Goal: Check status: Check status

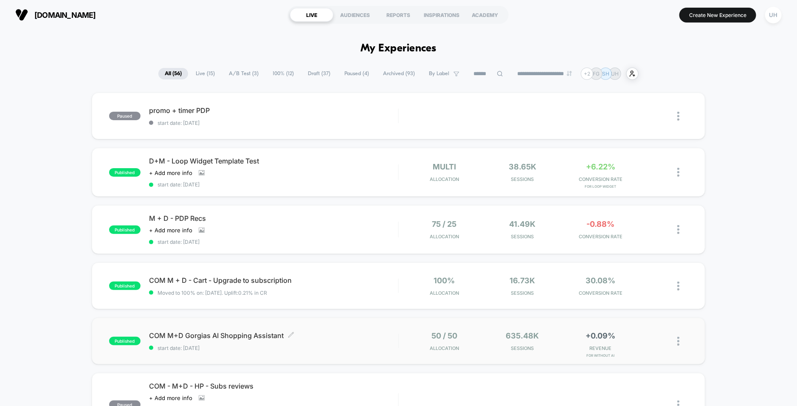
click at [340, 335] on span "COM M+D Gorgias AI Shopping Assistant Click to edit experience details" at bounding box center [273, 335] width 249 height 8
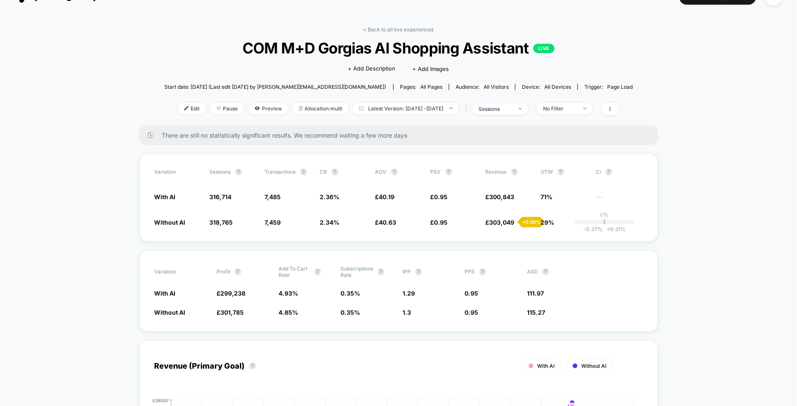
scroll to position [22, 0]
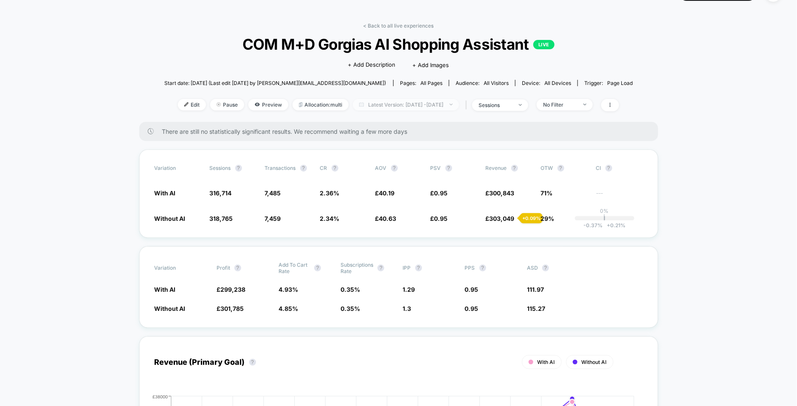
click at [433, 105] on span "Latest Version: [DATE] - [DATE]" at bounding box center [406, 104] width 106 height 11
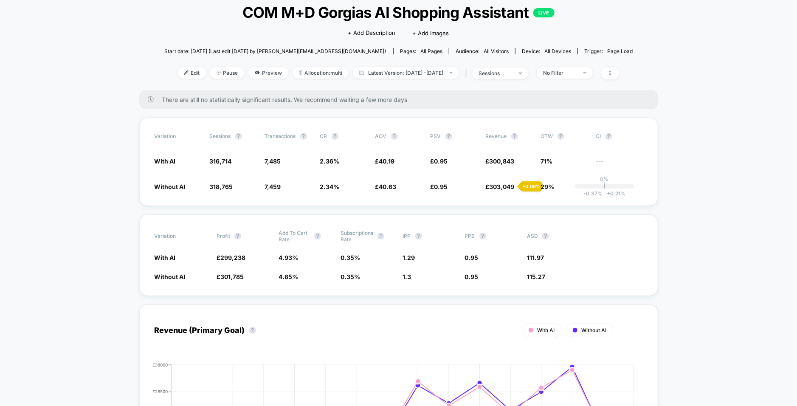
scroll to position [0, 0]
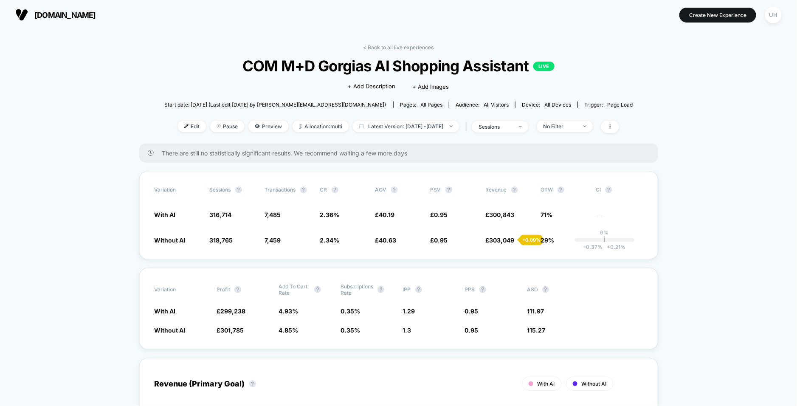
click at [408, 124] on span "Latest Version: [DATE] - [DATE]" at bounding box center [406, 126] width 106 height 11
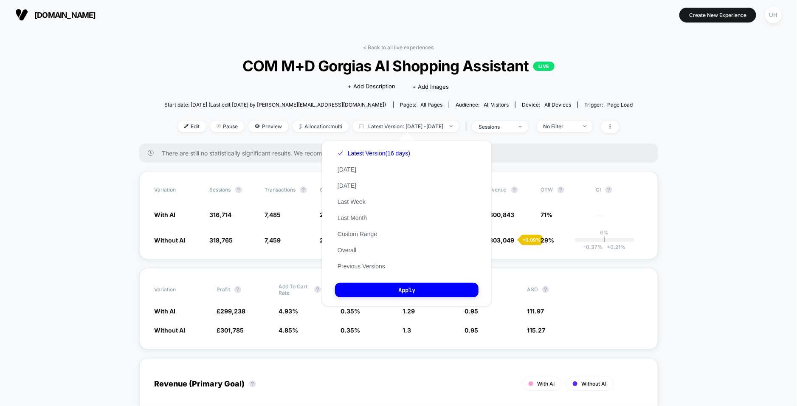
click at [214, 80] on div "< Back to all live experiences COM M+D Gorgias AI Shopping Assistant LIVE Click…" at bounding box center [398, 93] width 469 height 99
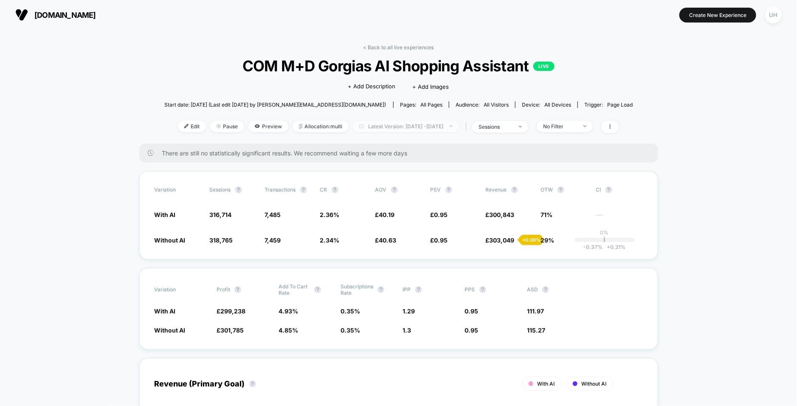
click at [433, 127] on span "Latest Version: [DATE] - [DATE]" at bounding box center [406, 126] width 106 height 11
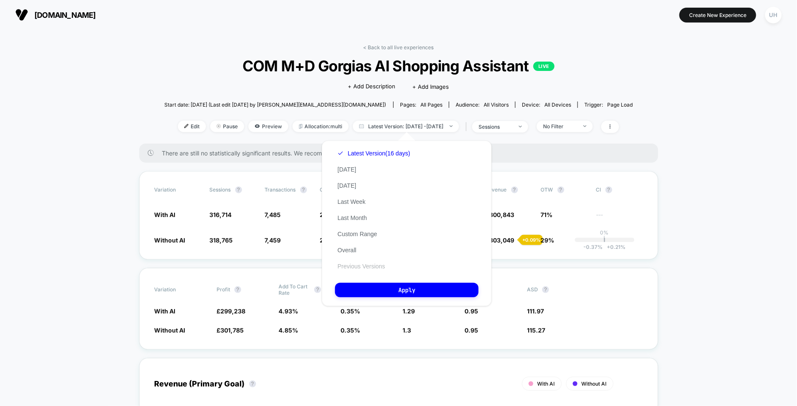
click at [350, 269] on button "Previous Versions" at bounding box center [361, 266] width 53 height 8
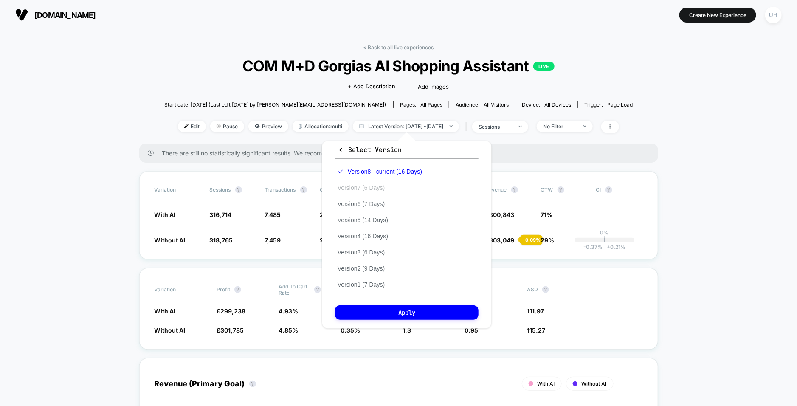
click at [363, 184] on button "Version 7 (6 Days)" at bounding box center [361, 188] width 52 height 8
click at [363, 172] on button "Version 8 - current (16 Days)" at bounding box center [374, 172] width 79 height 8
click at [395, 312] on button "Apply" at bounding box center [406, 312] width 143 height 14
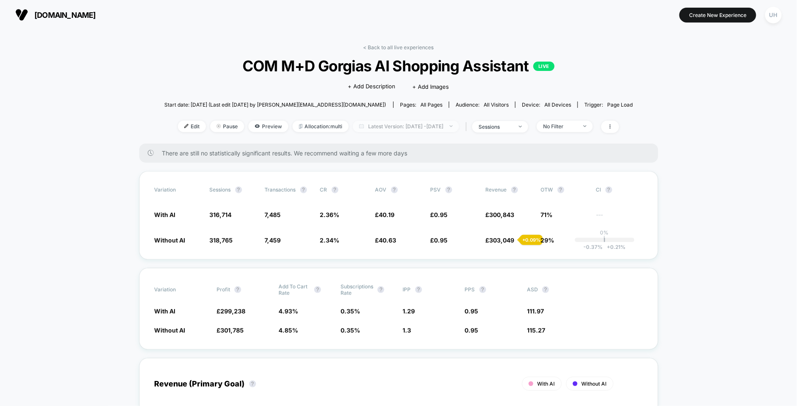
click at [411, 123] on span "Latest Version: [DATE] - [DATE]" at bounding box center [406, 126] width 106 height 11
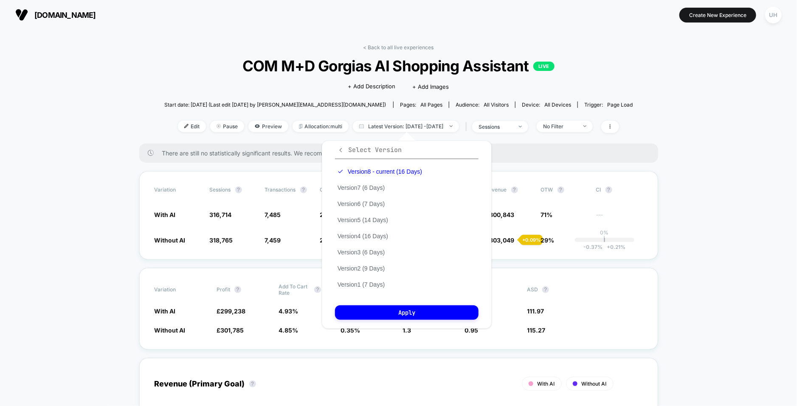
click at [341, 149] on icon "button" at bounding box center [340, 150] width 6 height 6
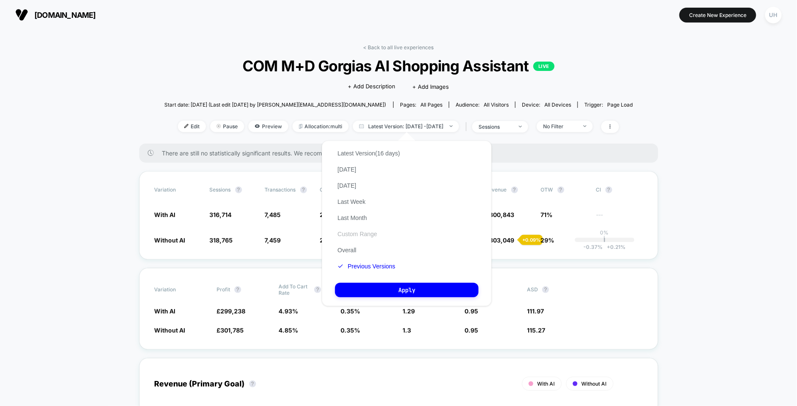
click at [357, 238] on button "Custom Range" at bounding box center [357, 234] width 45 height 8
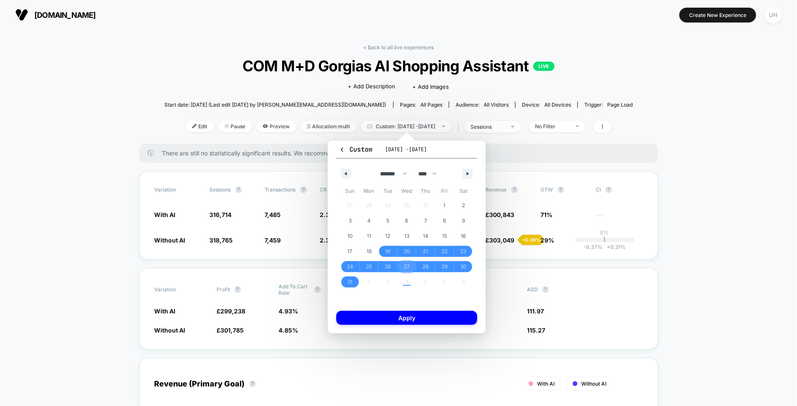
click at [406, 267] on span "27" at bounding box center [407, 266] width 6 height 15
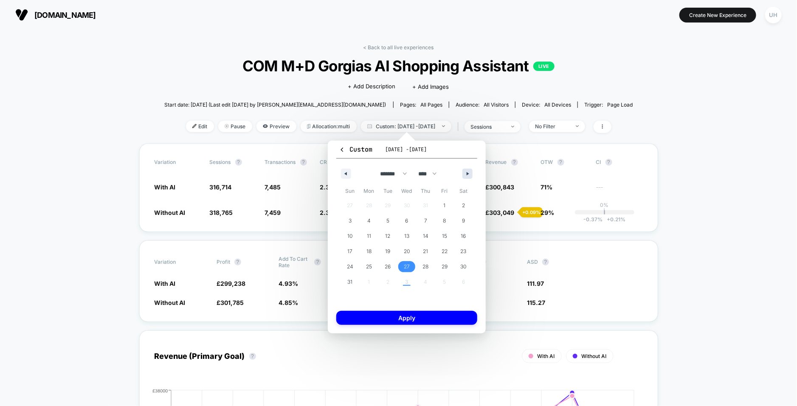
click at [466, 173] on button "button" at bounding box center [467, 174] width 10 height 10
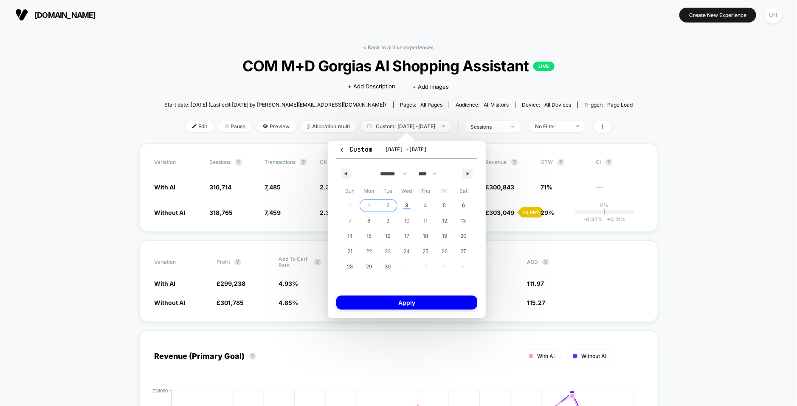
click at [389, 205] on span "2" at bounding box center [387, 205] width 3 height 15
select select "*"
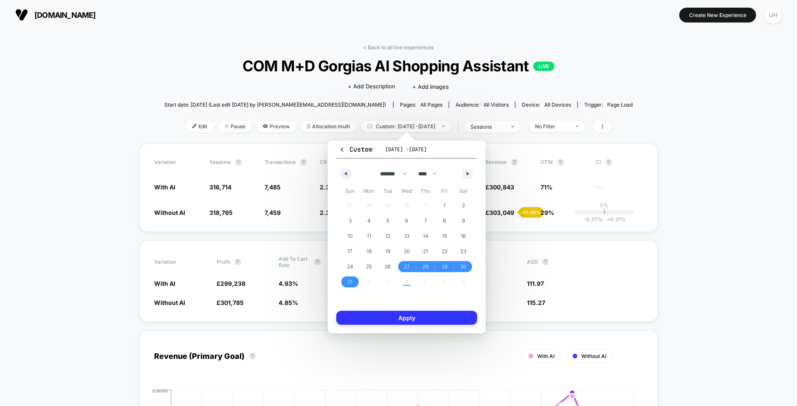
click at [423, 319] on button "Apply" at bounding box center [406, 318] width 141 height 14
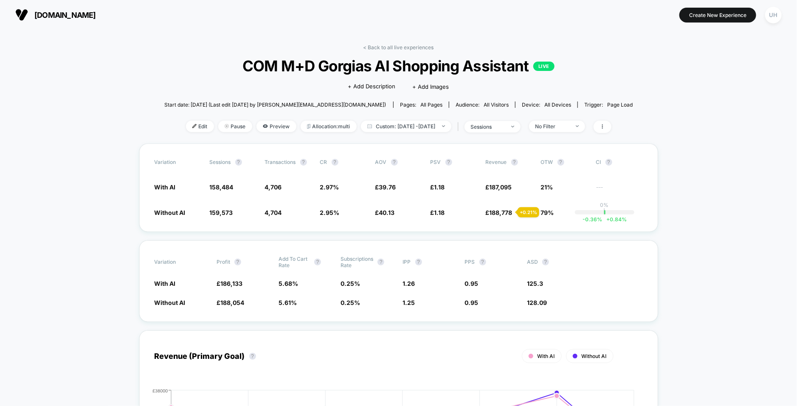
scroll to position [18, 0]
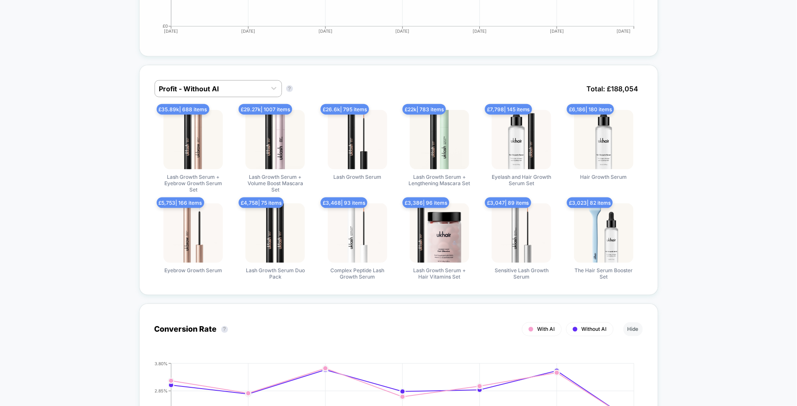
scroll to position [489, 0]
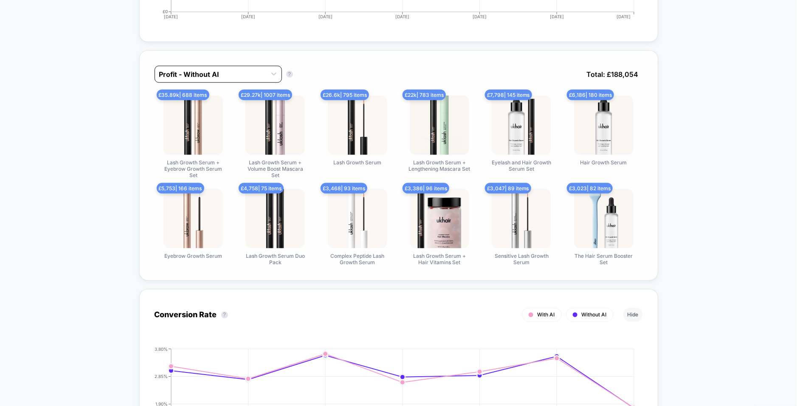
click at [239, 74] on div at bounding box center [210, 74] width 103 height 10
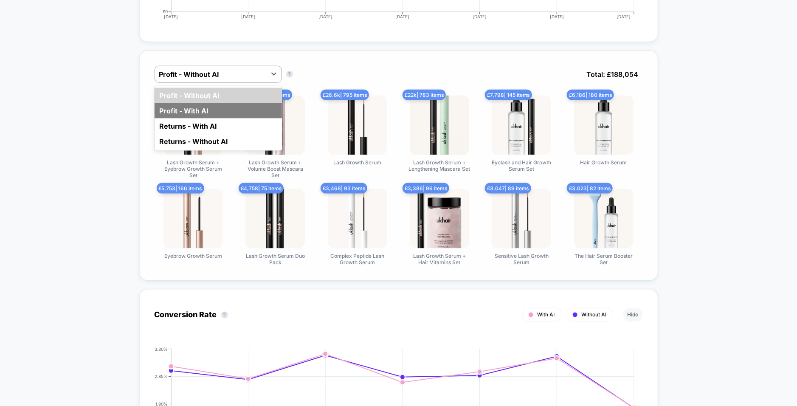
click at [217, 103] on div "Profit - With AI" at bounding box center [218, 110] width 127 height 15
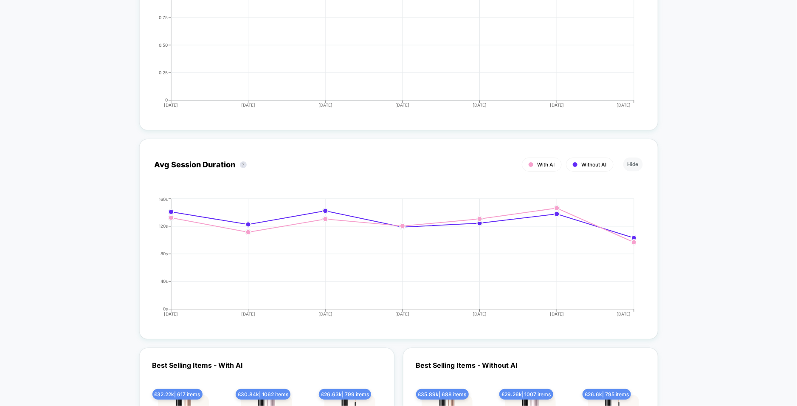
scroll to position [2329, 0]
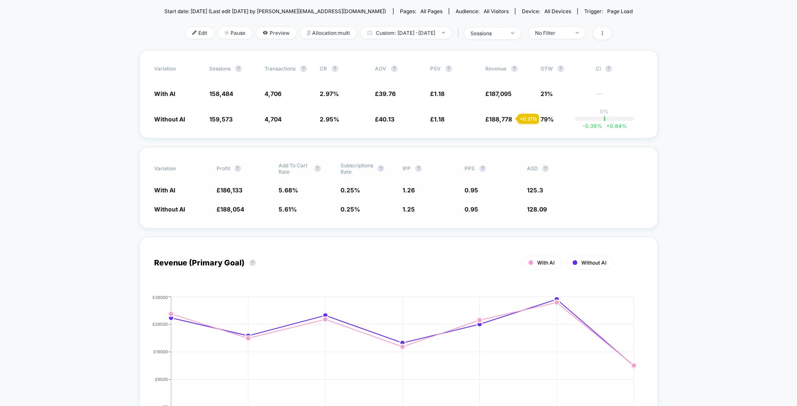
scroll to position [0, 0]
